Goal: Information Seeking & Learning: Learn about a topic

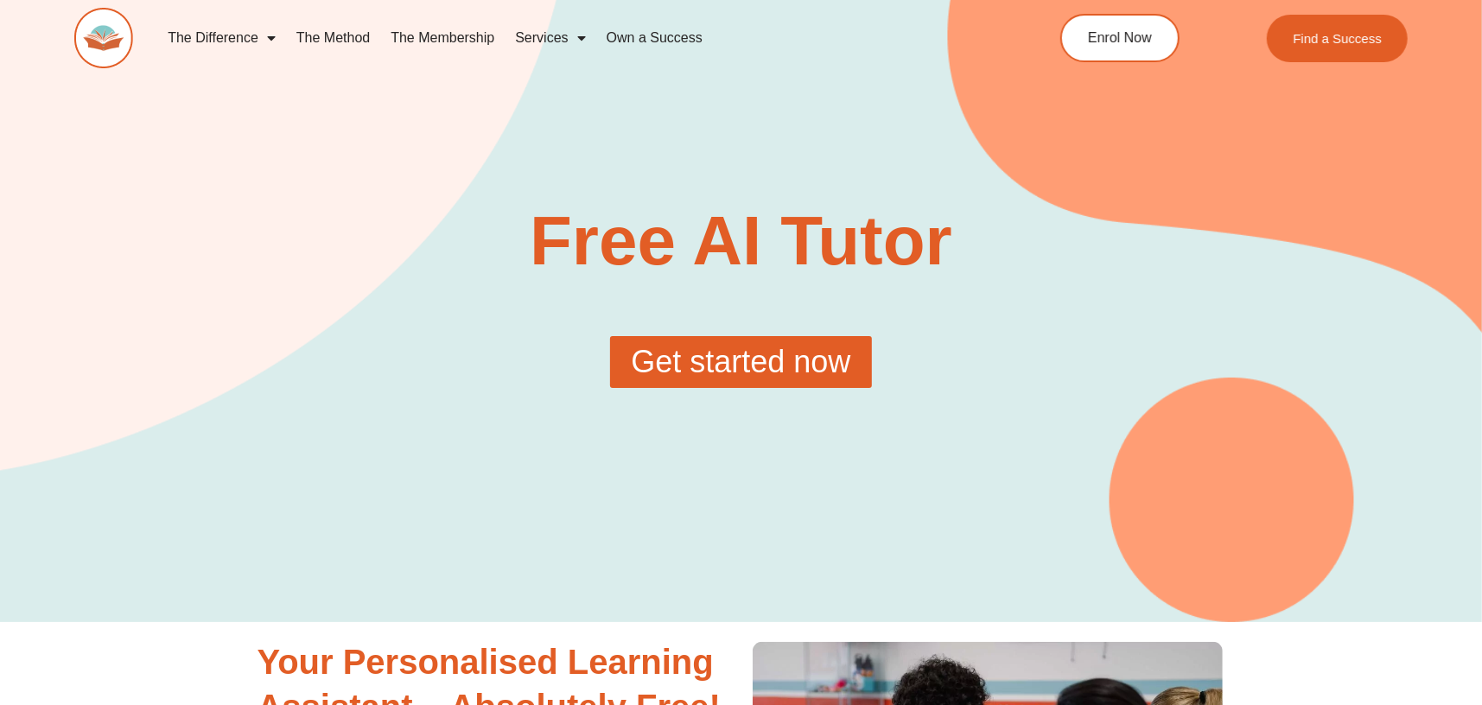
click at [746, 367] on span "Get started now" at bounding box center [740, 361] width 219 height 31
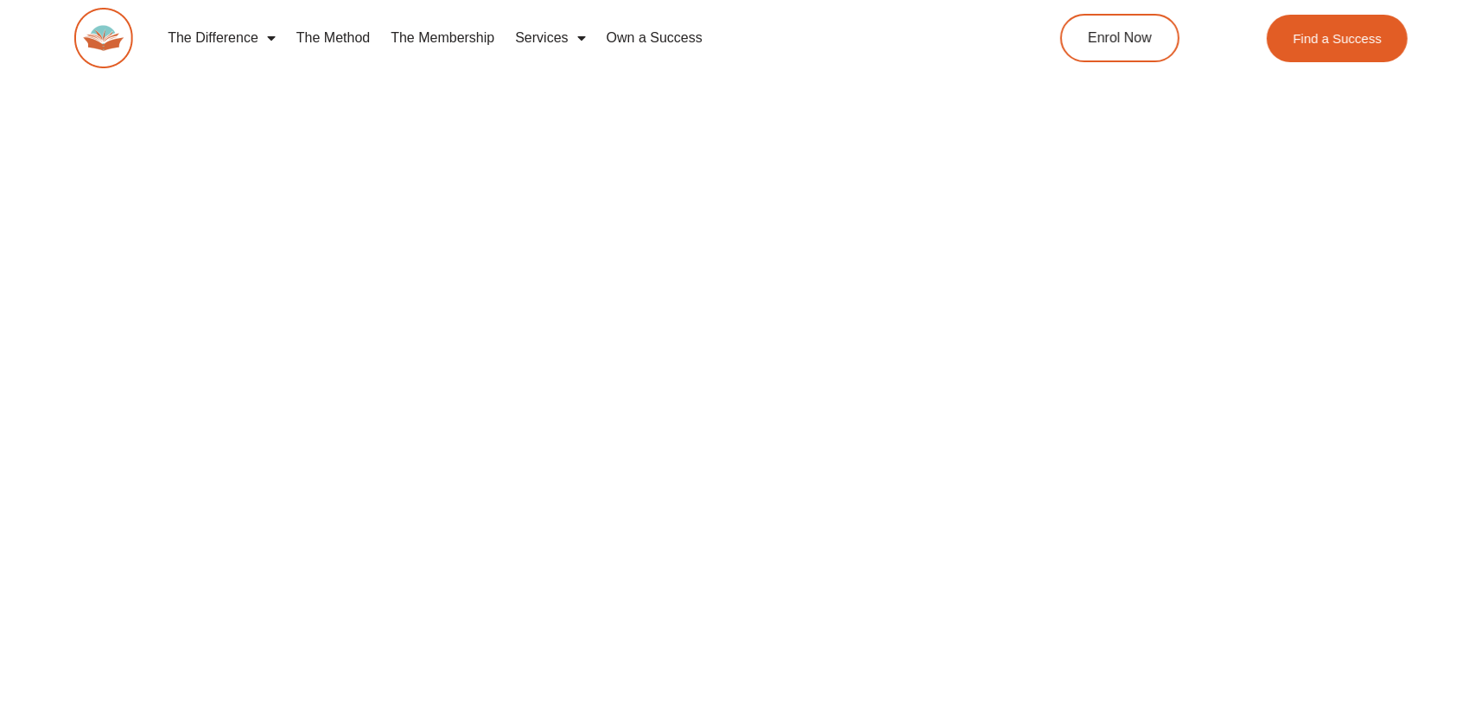
click at [162, 525] on div at bounding box center [741, 529] width 1482 height 1178
click at [328, 32] on link "The Method" at bounding box center [333, 38] width 94 height 40
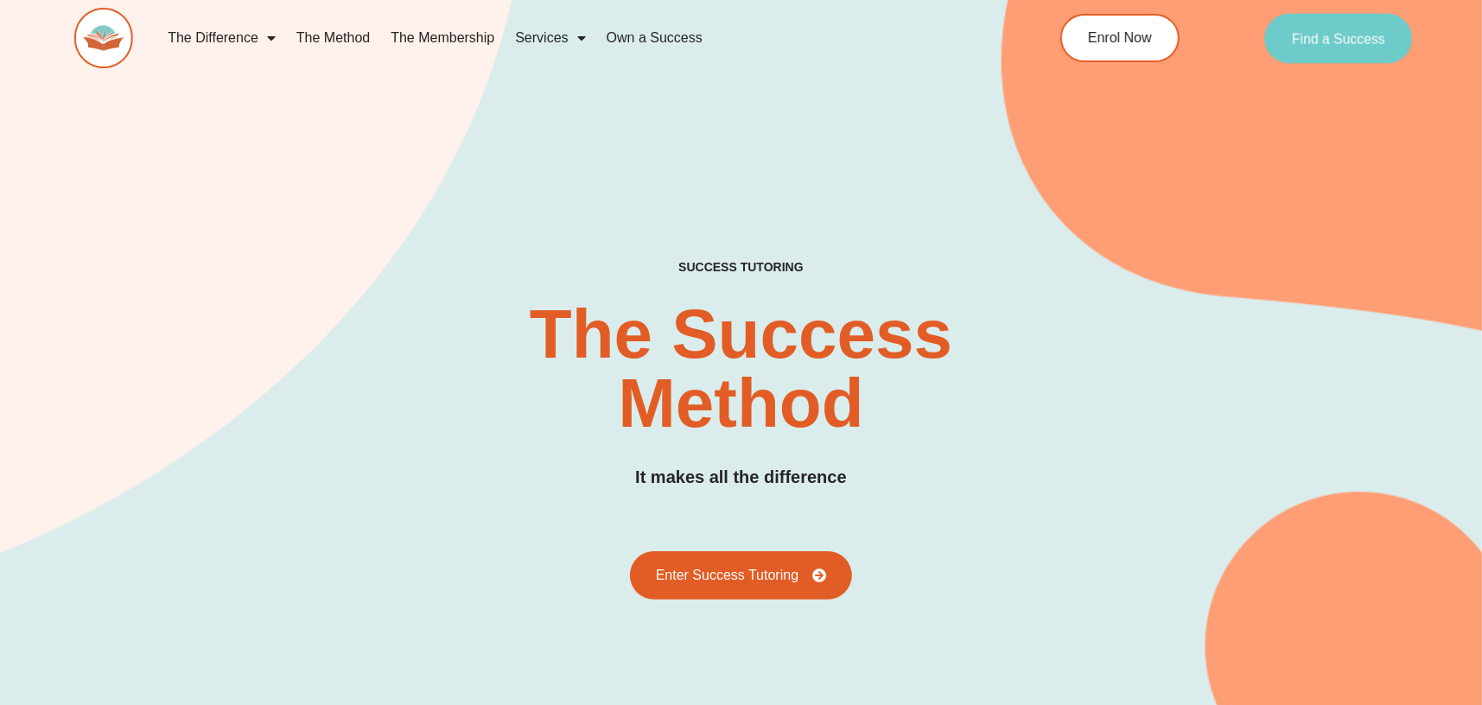
click at [1337, 36] on span "Find a Success" at bounding box center [1338, 38] width 93 height 14
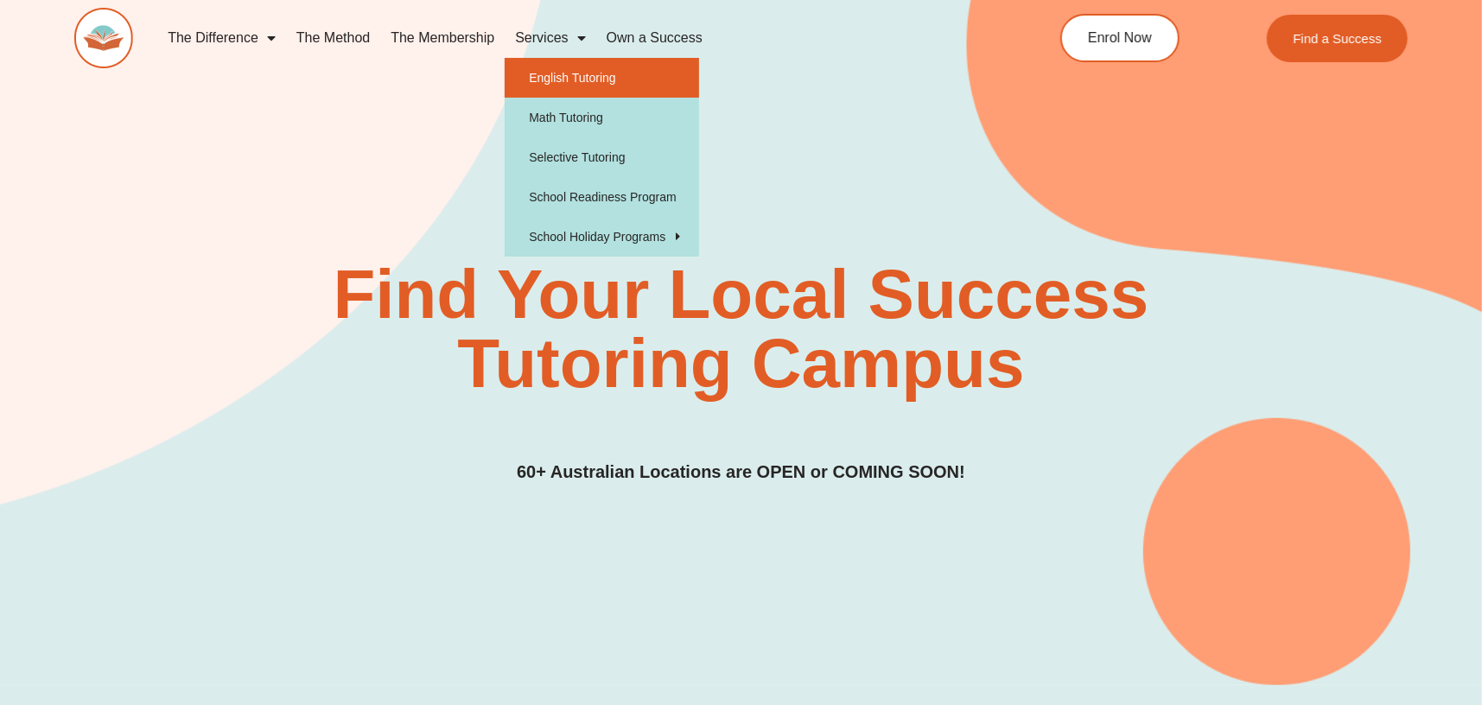
click at [560, 80] on link "English Tutoring" at bounding box center [601, 78] width 194 height 40
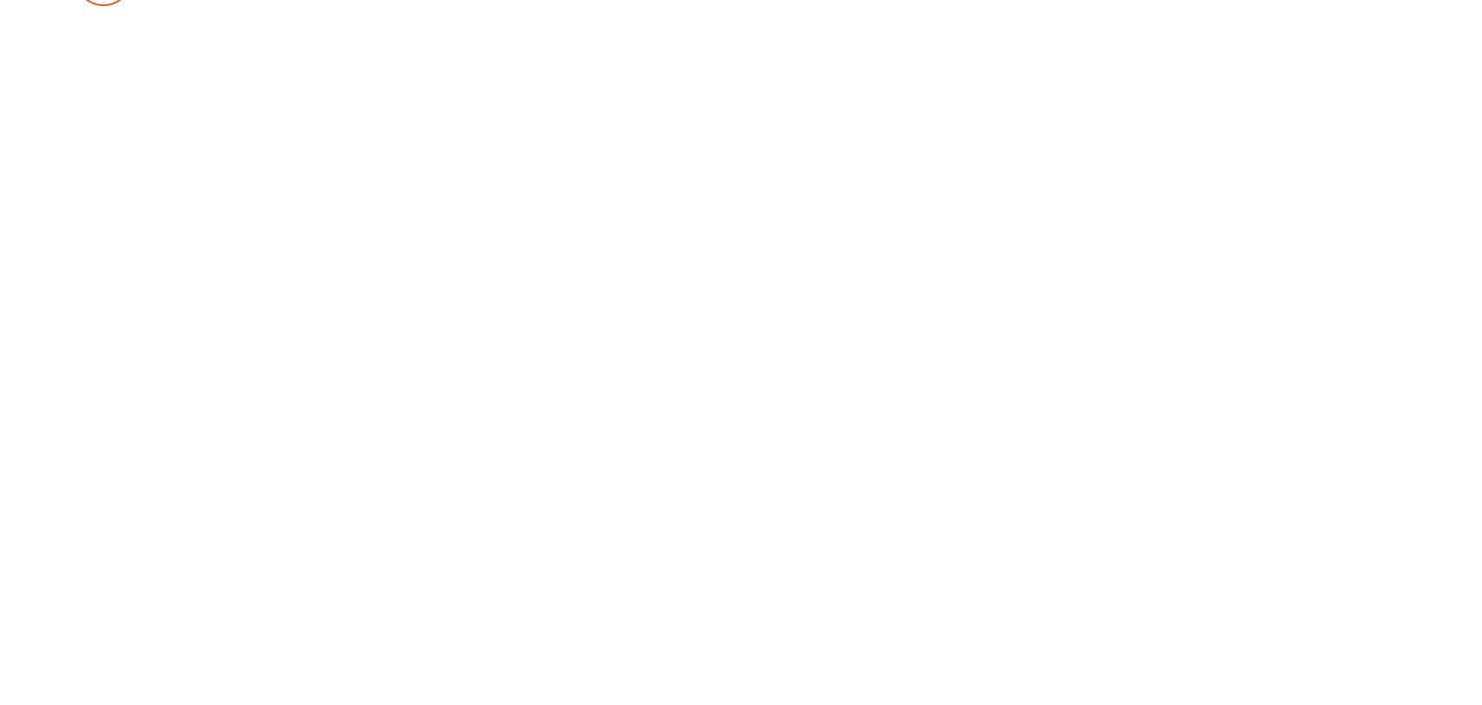
scroll to position [173, 0]
